Goal: Obtain resource: Obtain resource

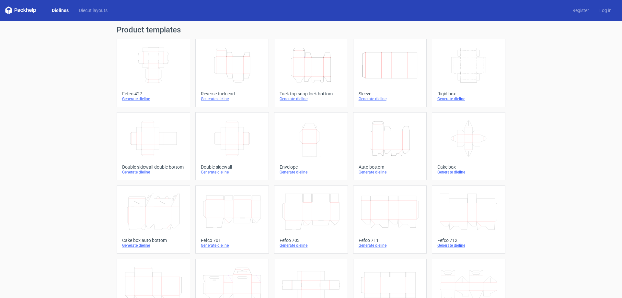
click at [229, 70] on icon "Height Depth Width" at bounding box center [231, 65] width 57 height 36
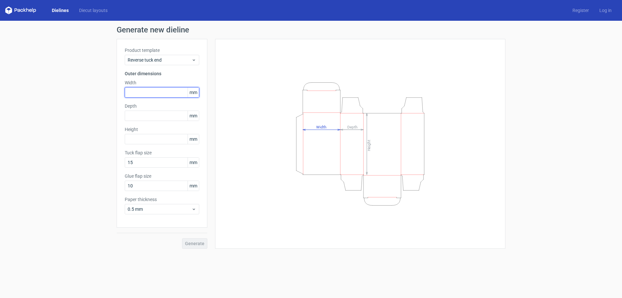
click at [149, 95] on input "text" at bounding box center [162, 92] width 75 height 10
type input "110"
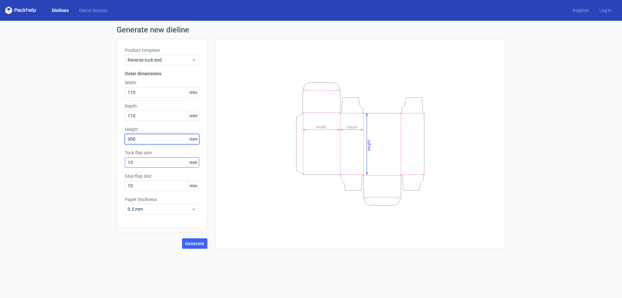
type input "300"
click at [151, 165] on input "15" at bounding box center [162, 162] width 75 height 10
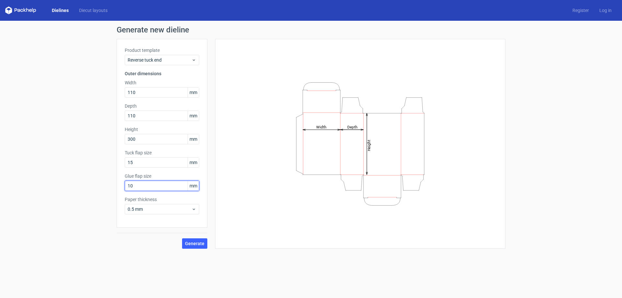
drag, startPoint x: 137, startPoint y: 188, endPoint x: 114, endPoint y: 189, distance: 23.0
click at [118, 188] on div "Product template Reverse tuck end Outer dimensions Width 110 mm Depth 110 mm He…" at bounding box center [162, 133] width 91 height 189
type input "15"
click at [187, 209] on span "0.5 mm" at bounding box center [160, 209] width 64 height 6
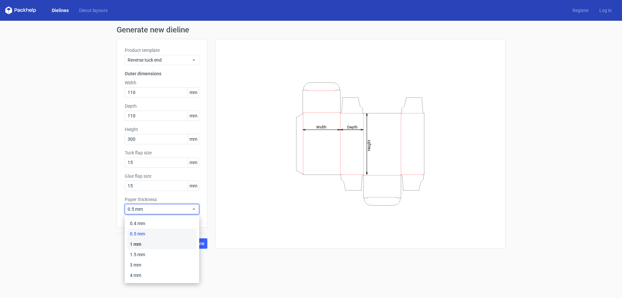
click at [171, 245] on div "1 mm" at bounding box center [161, 244] width 69 height 10
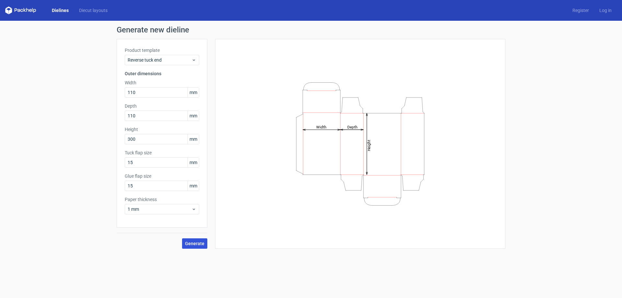
click at [200, 245] on span "Generate" at bounding box center [194, 243] width 19 height 5
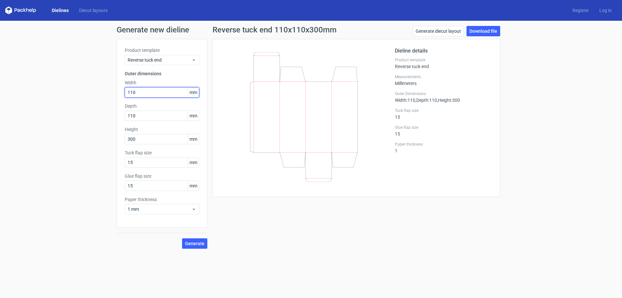
drag, startPoint x: 145, startPoint y: 94, endPoint x: 113, endPoint y: 93, distance: 32.1
click at [113, 93] on div "Generate new dieline Product template Reverse tuck end Outer dimensions Width 1…" at bounding box center [311, 137] width 622 height 233
type input "300"
click at [248, 260] on form "Generate new dieline Product template Reverse tuck end Outer dimensions Width 3…" at bounding box center [311, 159] width 622 height 277
click at [142, 163] on input "1" at bounding box center [162, 162] width 75 height 10
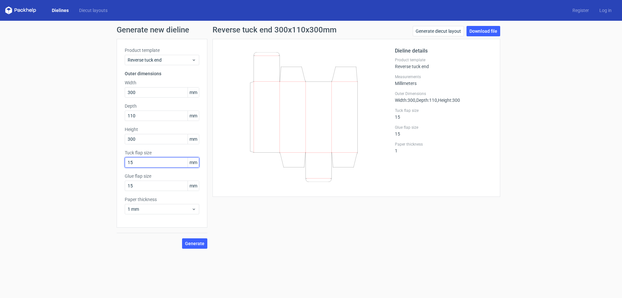
type input "15"
type input "110"
click at [199, 241] on span "Generate" at bounding box center [194, 243] width 19 height 5
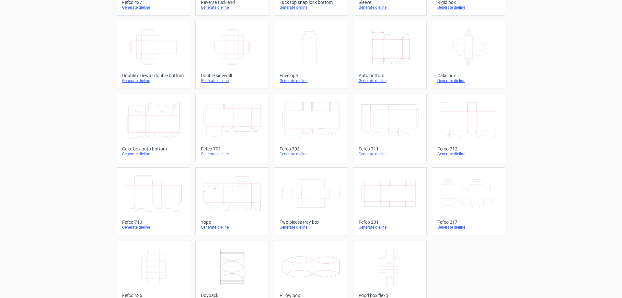
scroll to position [107, 0]
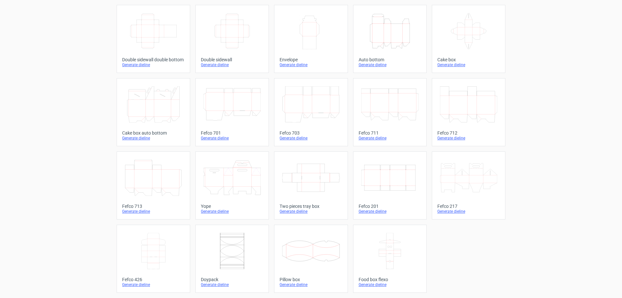
click at [482, 104] on icon at bounding box center [468, 104] width 57 height 36
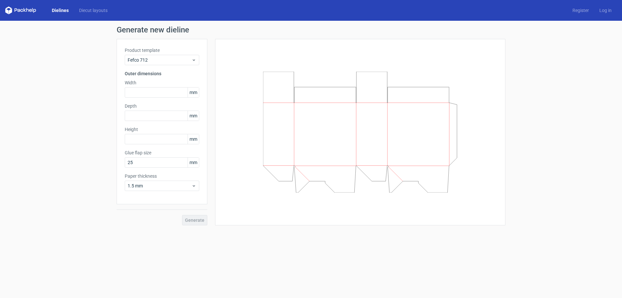
click at [482, 104] on div at bounding box center [360, 132] width 274 height 170
click at [141, 92] on input "text" at bounding box center [162, 92] width 75 height 10
drag, startPoint x: 104, startPoint y: 273, endPoint x: 107, endPoint y: 265, distance: 8.6
click at [105, 272] on form "Generate new dieline Product template Fefco 712 Outer dimensions Width mm Depth…" at bounding box center [311, 159] width 622 height 277
click at [144, 94] on input "text" at bounding box center [162, 92] width 75 height 10
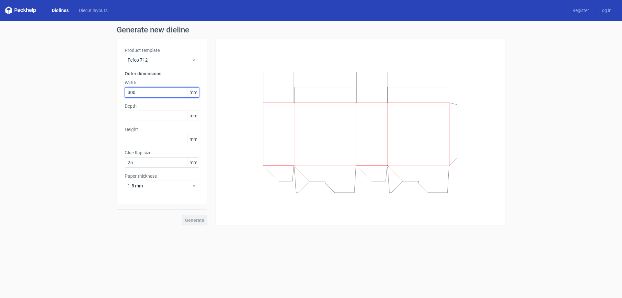
type input "300"
type input "110"
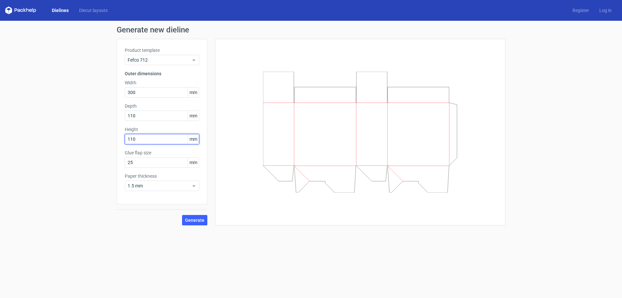
type input "110"
type input "15"
click at [144, 186] on span "1.5 mm" at bounding box center [160, 185] width 64 height 6
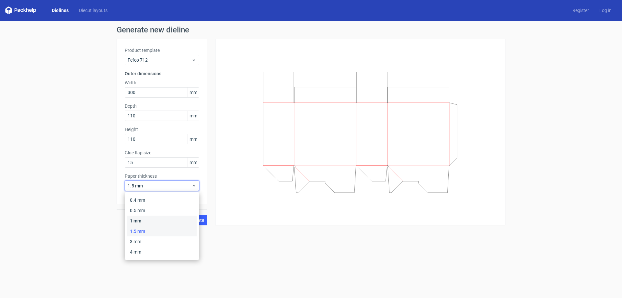
click at [146, 220] on div "1 mm" at bounding box center [161, 220] width 69 height 10
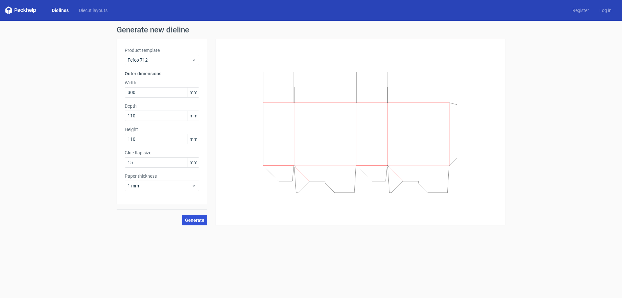
click at [195, 221] on span "Generate" at bounding box center [194, 220] width 19 height 5
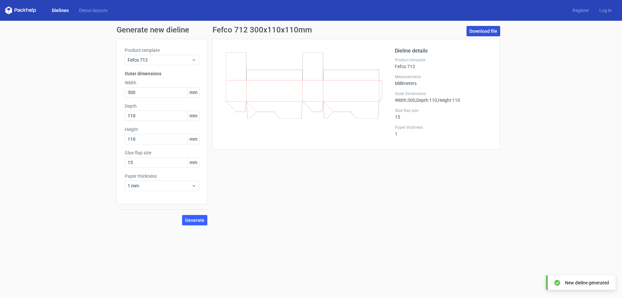
click at [488, 32] on link "Download file" at bounding box center [483, 31] width 34 height 10
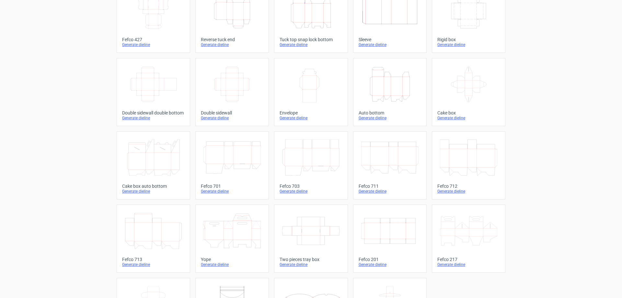
scroll to position [107, 0]
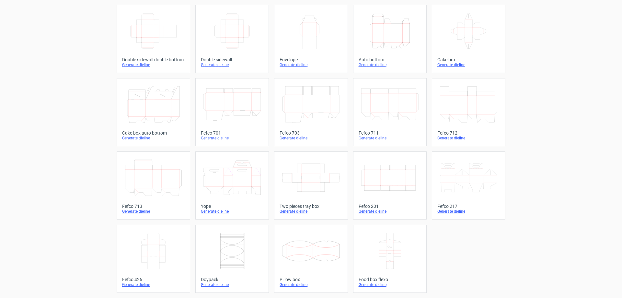
click at [170, 183] on icon at bounding box center [153, 177] width 57 height 36
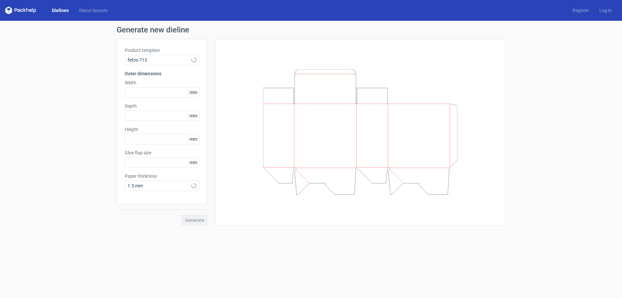
type input "25"
click at [170, 183] on span "1.5 mm" at bounding box center [160, 185] width 64 height 6
click at [93, 109] on div "Generate new dieline Product template Fefco 713 Outer dimensions Width mm Depth…" at bounding box center [311, 126] width 622 height 210
click at [149, 92] on input "text" at bounding box center [162, 92] width 75 height 10
type input "300"
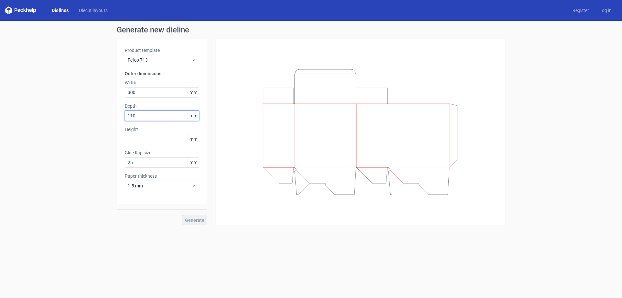
type input "110"
type input "15"
drag, startPoint x: 134, startPoint y: 185, endPoint x: 137, endPoint y: 189, distance: 5.1
click at [134, 185] on span "1.5 mm" at bounding box center [160, 185] width 64 height 6
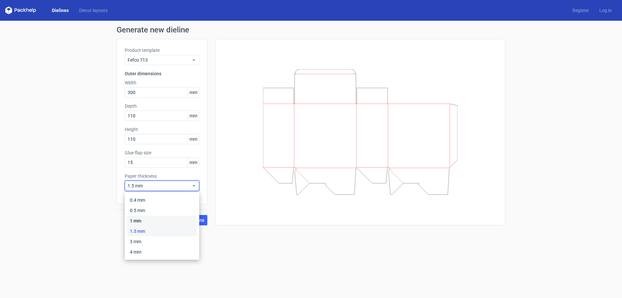
click at [143, 220] on div "1 mm" at bounding box center [161, 220] width 69 height 10
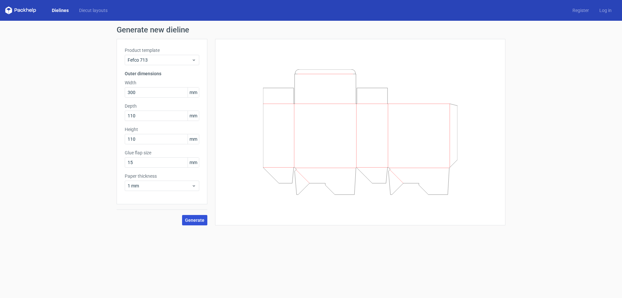
click at [202, 222] on span "Generate" at bounding box center [194, 220] width 19 height 5
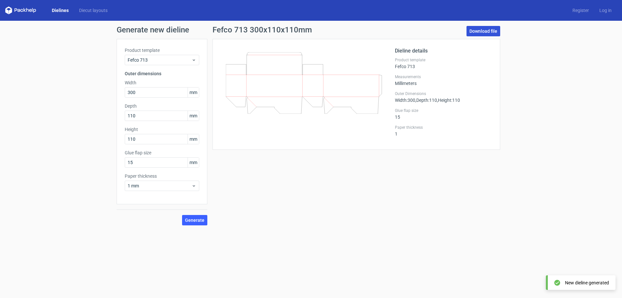
click at [491, 30] on link "Download file" at bounding box center [483, 31] width 34 height 10
drag, startPoint x: 139, startPoint y: 162, endPoint x: 145, endPoint y: 189, distance: 27.2
click at [120, 163] on div "Product template Fefco 713 Outer dimensions Width 300 mm Depth 110 mm Height 11…" at bounding box center [162, 121] width 91 height 165
click at [145, 186] on span "1 mm" at bounding box center [160, 185] width 64 height 6
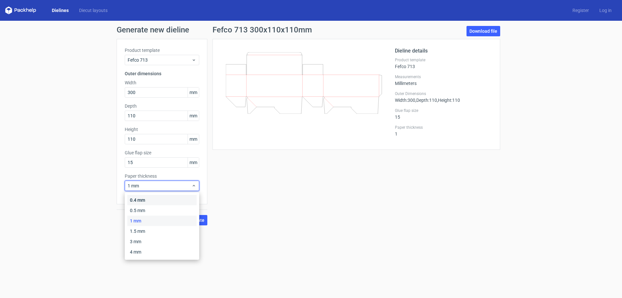
click at [145, 201] on div "0.4 mm" at bounding box center [161, 200] width 69 height 10
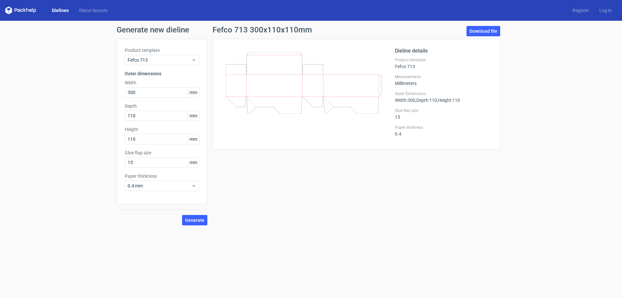
click at [303, 201] on div "Fefco 713 300x110x110mm Download file Dieline details Product template Fefco 71…" at bounding box center [356, 125] width 298 height 199
click at [150, 185] on span "0.4 mm" at bounding box center [160, 185] width 64 height 6
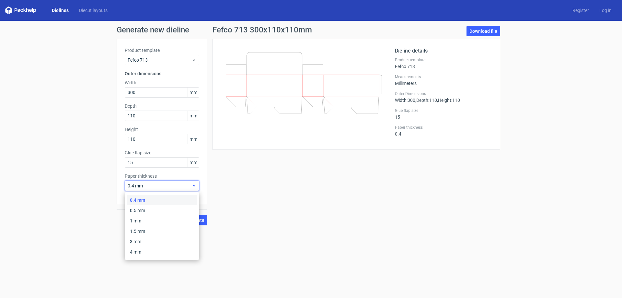
click at [150, 185] on span "0.4 mm" at bounding box center [160, 185] width 64 height 6
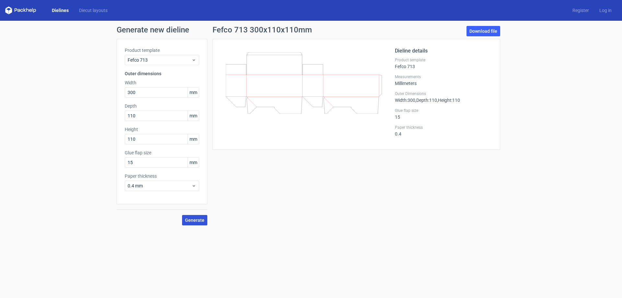
click at [193, 220] on span "Generate" at bounding box center [194, 220] width 19 height 5
click at [486, 40] on div "Dieline details Product template Fefco 713 Measurements Millimeters Outer Dimen…" at bounding box center [357, 94] width 288 height 111
click at [489, 32] on link "Download file" at bounding box center [483, 31] width 34 height 10
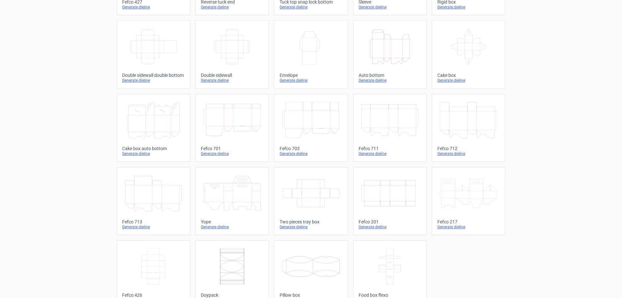
scroll to position [107, 0]
